Goal: Information Seeking & Learning: Compare options

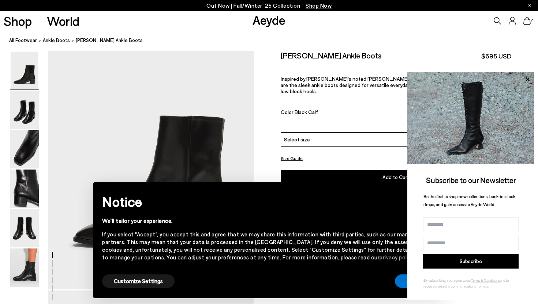
scroll to position [142, 0]
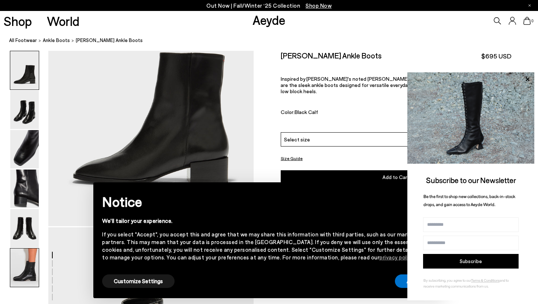
click at [13, 262] on img at bounding box center [24, 268] width 29 height 38
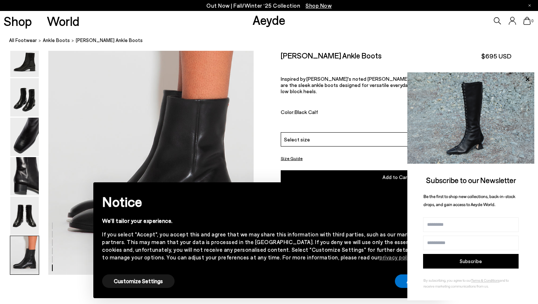
scroll to position [1426, 0]
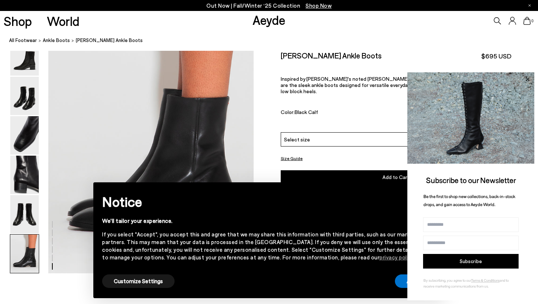
click at [525, 76] on icon at bounding box center [528, 80] width 10 height 10
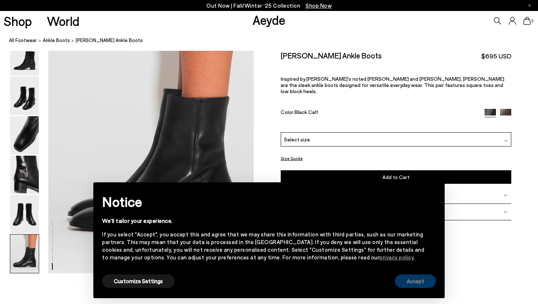
click at [417, 285] on button "Accept" at bounding box center [415, 282] width 41 height 14
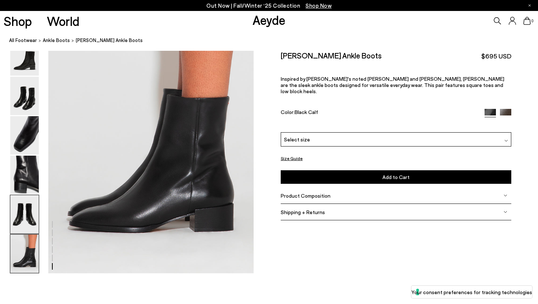
click at [29, 212] on img at bounding box center [24, 214] width 29 height 38
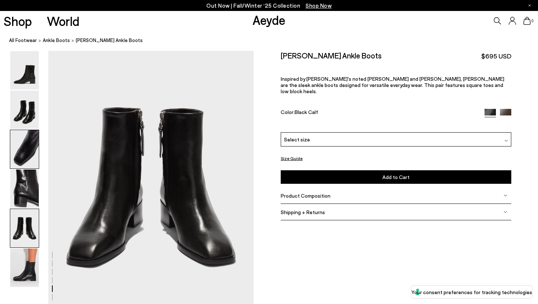
scroll to position [1101, 0]
click at [29, 274] on img at bounding box center [24, 268] width 29 height 38
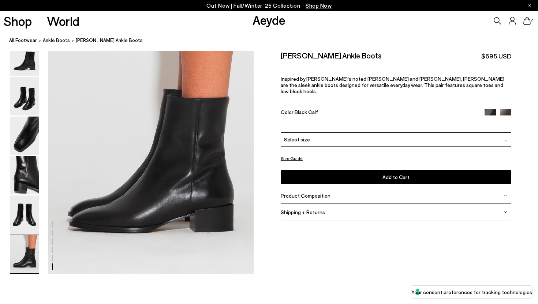
scroll to position [1426, 0]
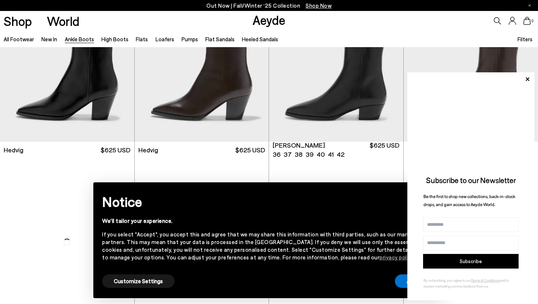
scroll to position [259, 0]
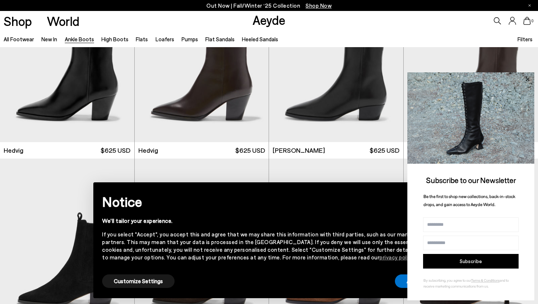
click at [526, 79] on icon at bounding box center [528, 80] width 10 height 10
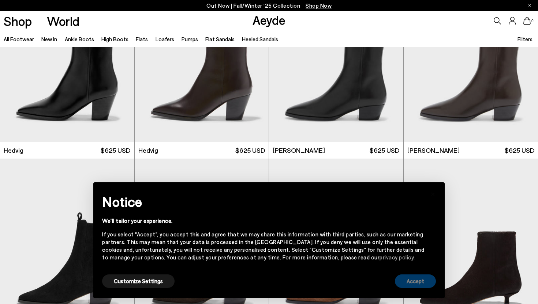
click at [421, 276] on button "Accept" at bounding box center [415, 282] width 41 height 14
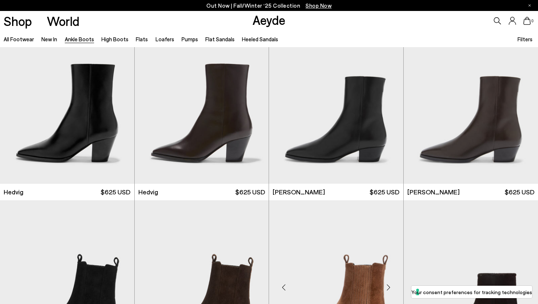
scroll to position [209, 0]
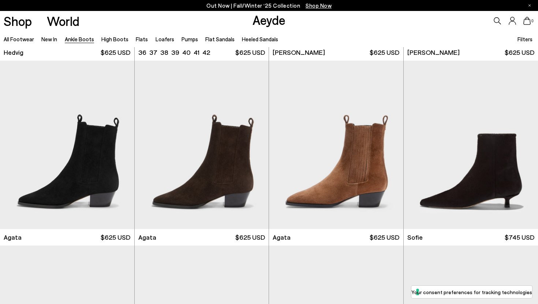
scroll to position [401, 0]
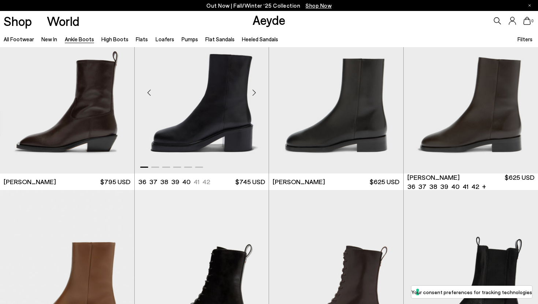
scroll to position [2484, 0]
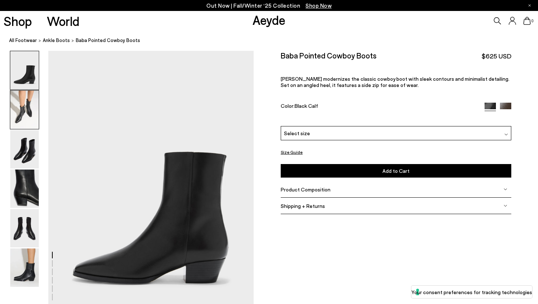
click at [34, 116] on img at bounding box center [24, 110] width 29 height 38
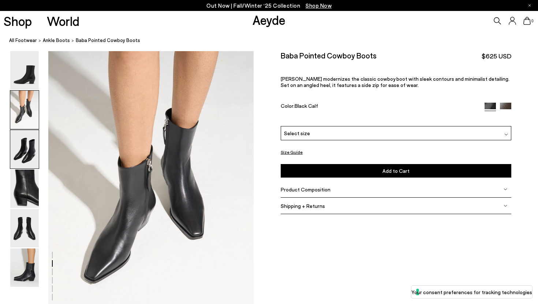
click at [27, 150] on img at bounding box center [24, 149] width 29 height 38
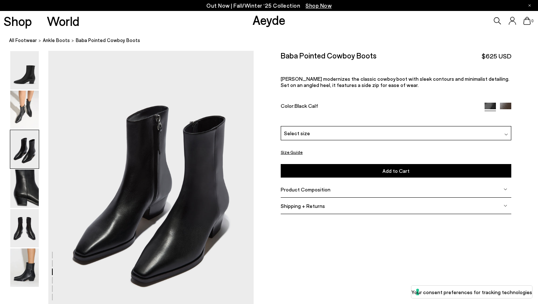
scroll to position [551, 0]
click at [12, 274] on img at bounding box center [24, 268] width 29 height 38
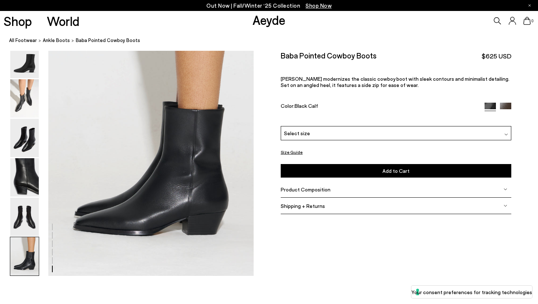
scroll to position [1426, 0]
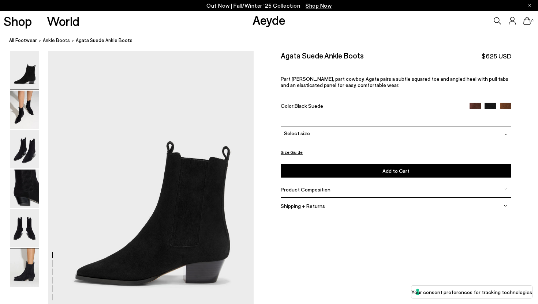
click at [22, 269] on img at bounding box center [24, 268] width 29 height 38
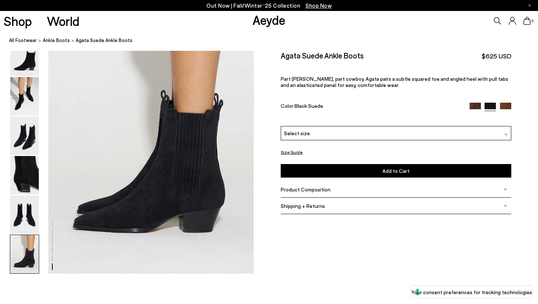
scroll to position [1426, 0]
